Goal: Transaction & Acquisition: Purchase product/service

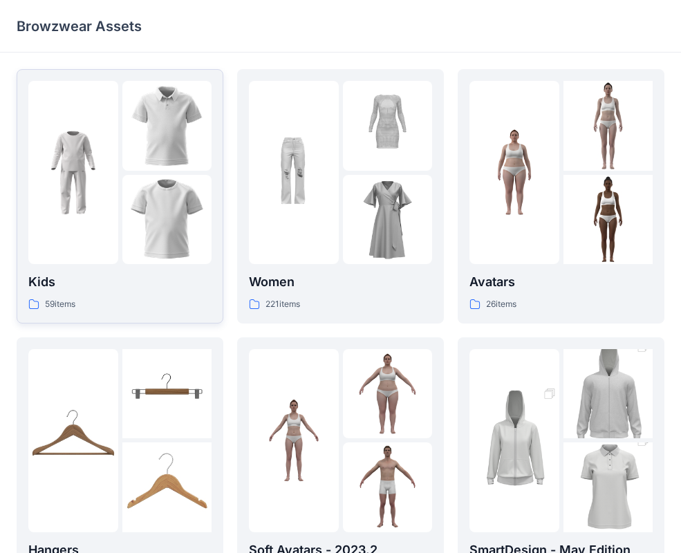
click at [148, 120] on img at bounding box center [167, 126] width 90 height 90
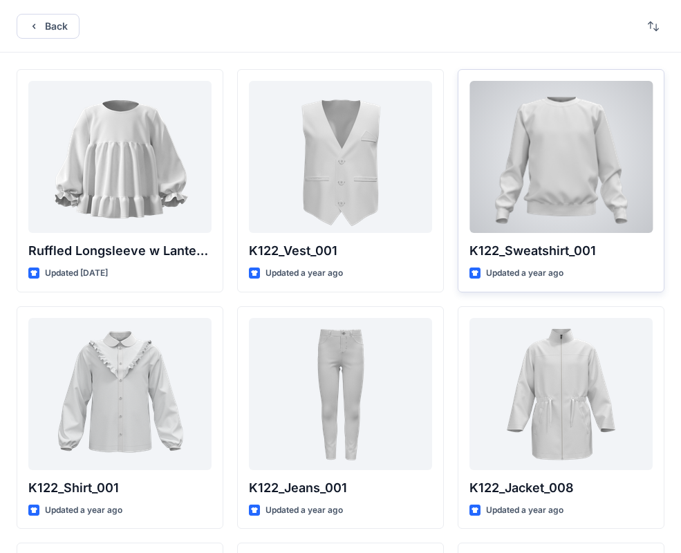
click at [536, 171] on div at bounding box center [561, 157] width 183 height 152
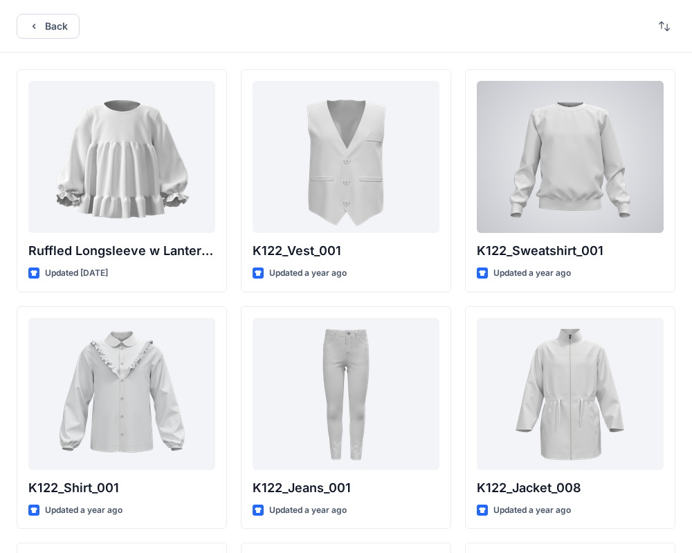
click at [536, 171] on div "Back Ruffled Longsleeve w Lantern Sleeve Updated [DATE] K122_Shirt_001 Updated …" at bounding box center [346, 534] width 692 height 1069
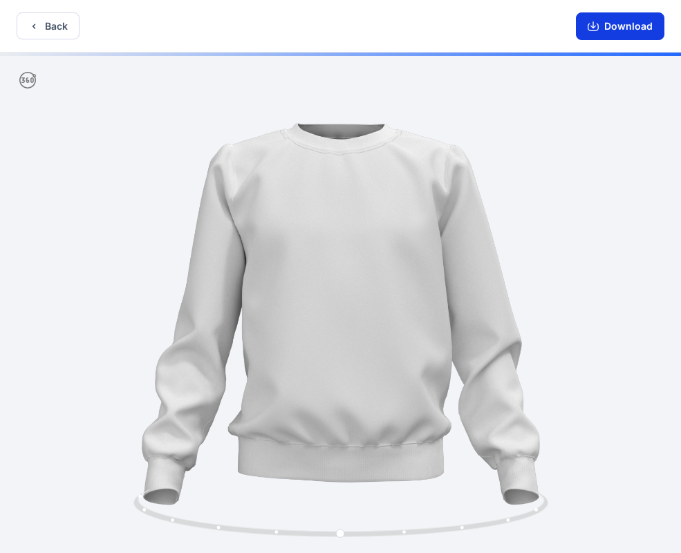
click at [592, 28] on icon "button" at bounding box center [593, 26] width 11 height 11
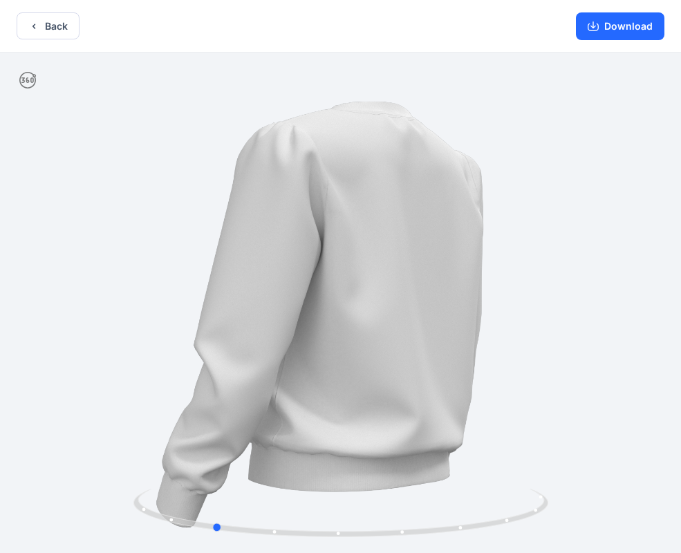
drag, startPoint x: 370, startPoint y: 447, endPoint x: 178, endPoint y: 447, distance: 192.2
click at [178, 447] on div at bounding box center [340, 304] width 681 height 503
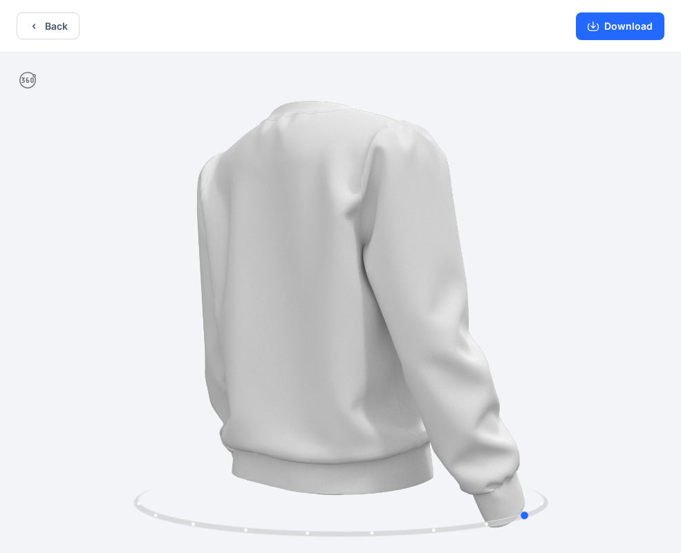
drag, startPoint x: 472, startPoint y: 365, endPoint x: 202, endPoint y: 346, distance: 270.4
click at [268, 356] on div at bounding box center [340, 304] width 681 height 503
